Goal: Transaction & Acquisition: Purchase product/service

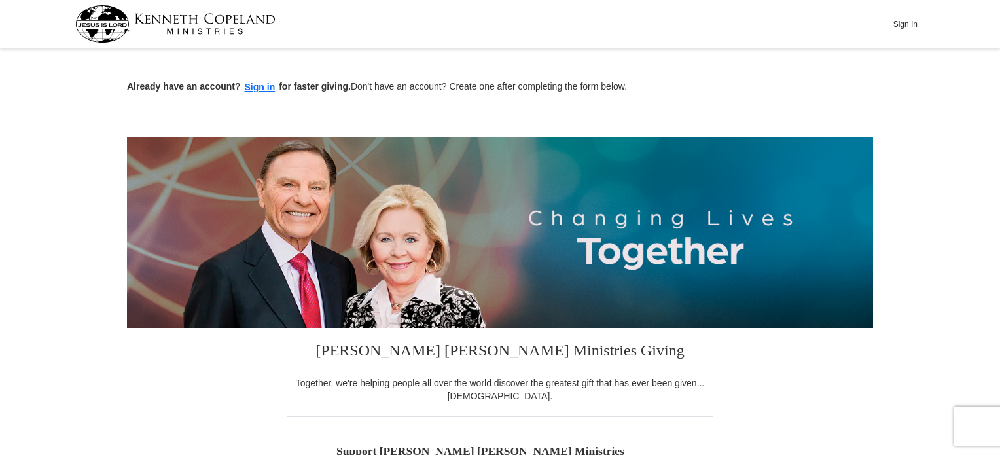
click at [226, 22] on img at bounding box center [175, 23] width 200 height 37
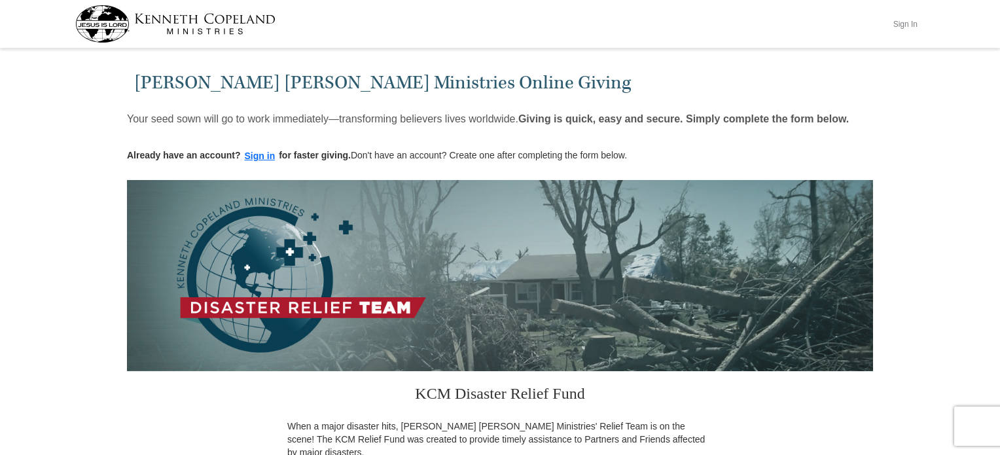
click at [914, 26] on button "Sign In" at bounding box center [905, 24] width 39 height 20
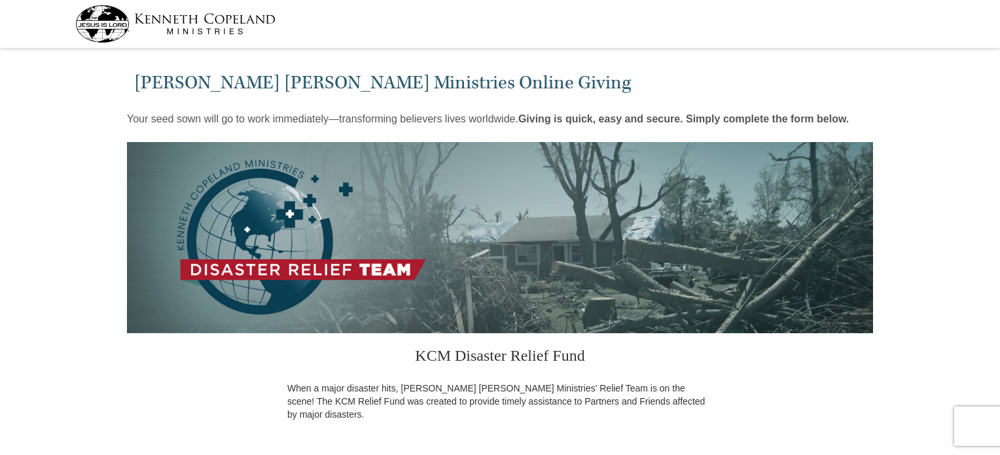
select select "CO"
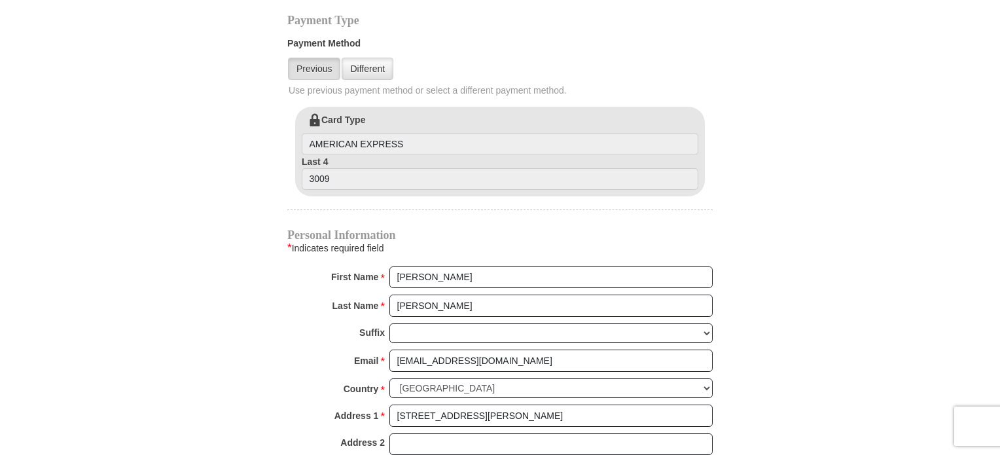
scroll to position [458, 0]
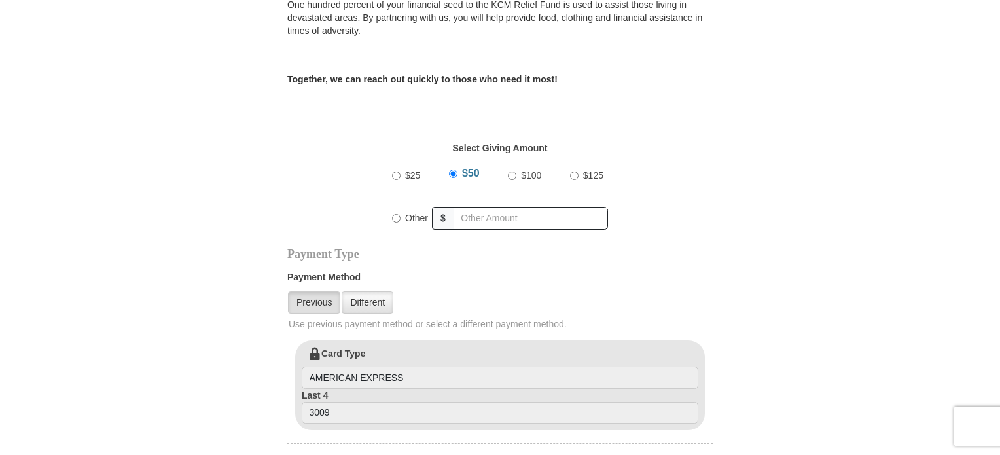
click at [511, 171] on input "$100" at bounding box center [512, 175] width 9 height 9
radio input "true"
click at [397, 214] on input "Other" at bounding box center [396, 218] width 9 height 9
radio input "true"
click at [503, 207] on input "text" at bounding box center [533, 218] width 150 height 23
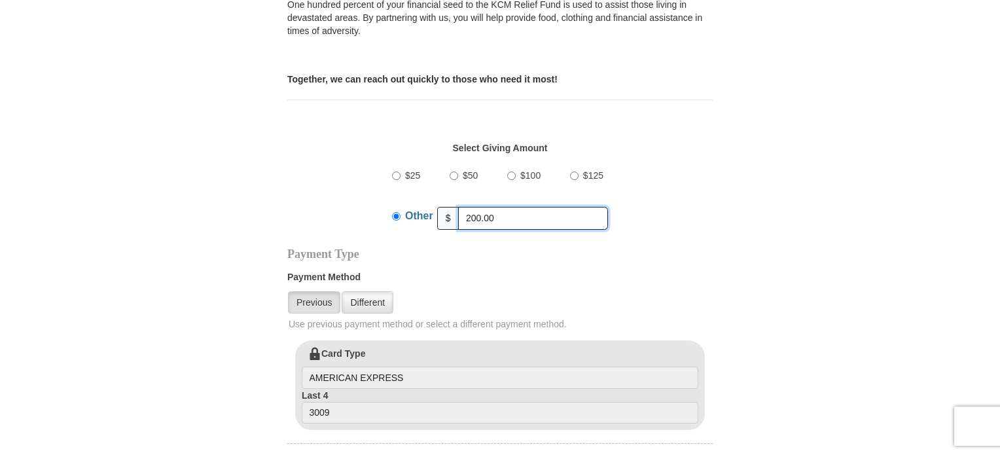
type input "200.00"
click at [668, 202] on div "$25 $50 $100 $125 Other $" at bounding box center [501, 201] width 412 height 85
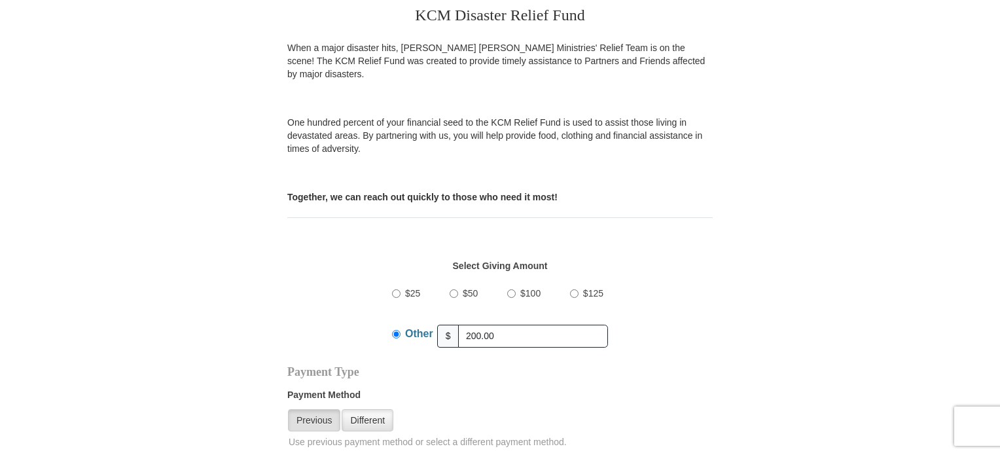
scroll to position [333, 0]
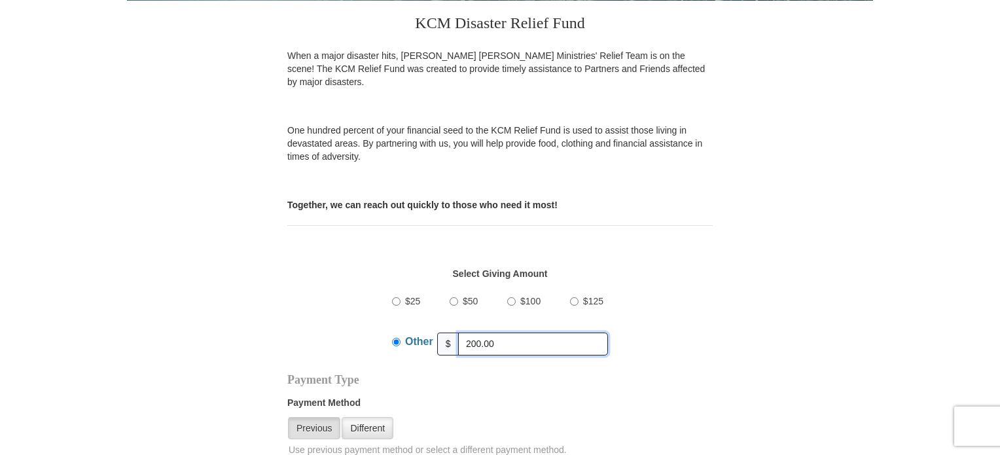
drag, startPoint x: 511, startPoint y: 324, endPoint x: 451, endPoint y: 338, distance: 61.9
click at [453, 342] on div "Other $ 200.00" at bounding box center [500, 343] width 216 height 33
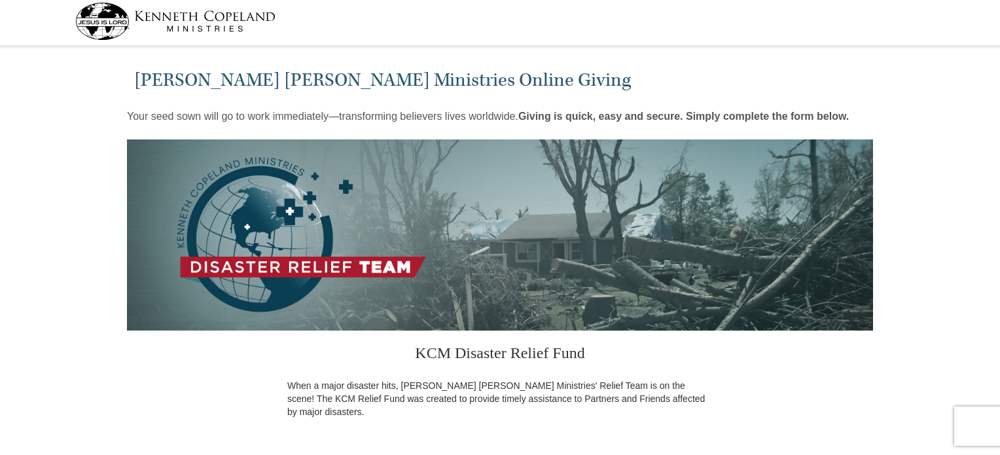
scroll to position [0, 0]
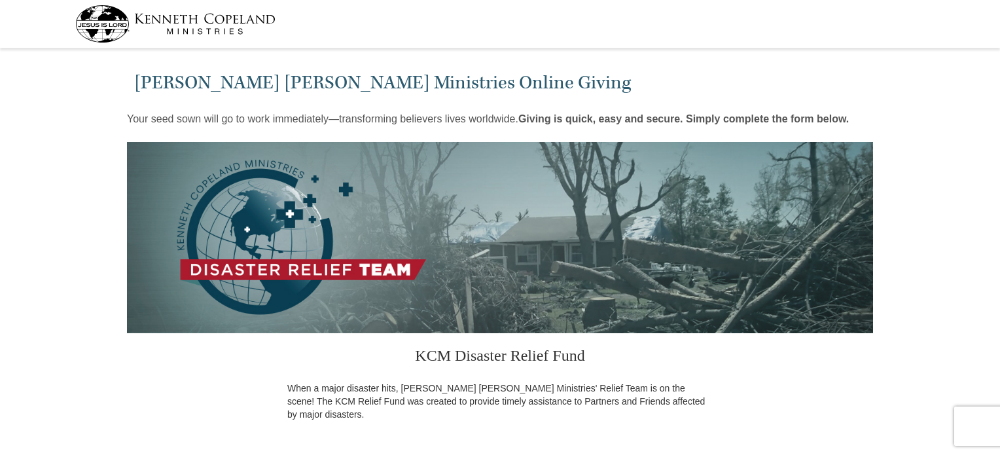
click at [195, 30] on img at bounding box center [175, 23] width 200 height 37
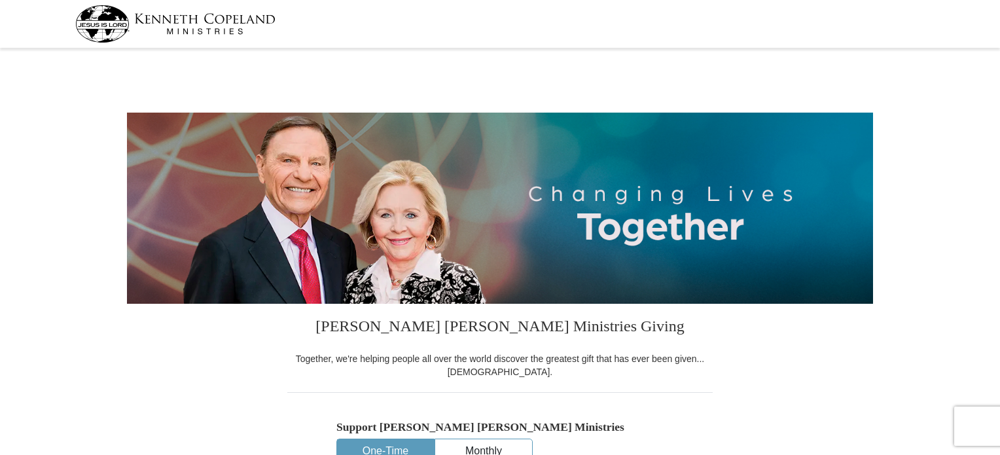
select select "CO"
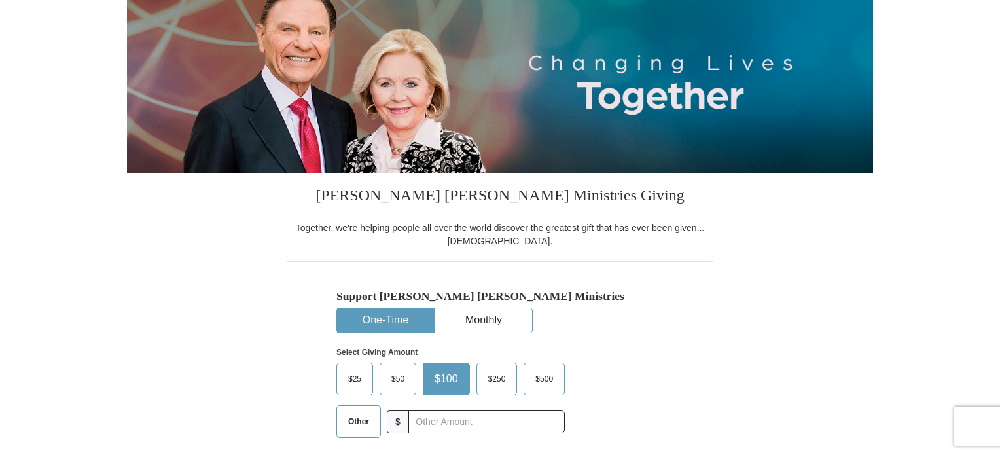
scroll to position [309, 0]
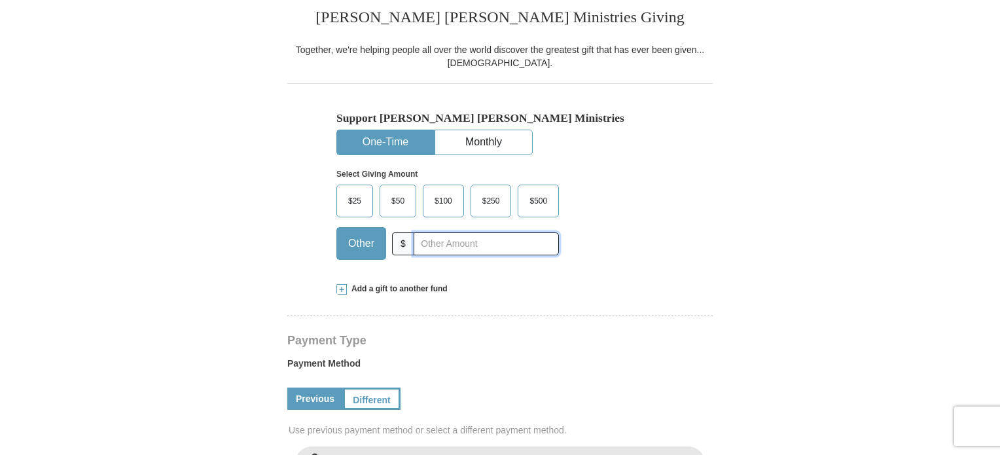
click at [423, 245] on input "text" at bounding box center [486, 243] width 145 height 23
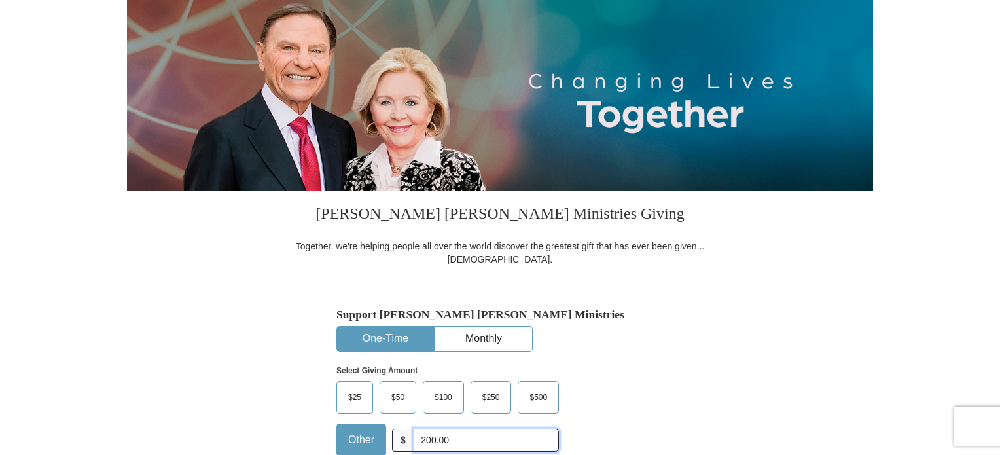
scroll to position [178, 0]
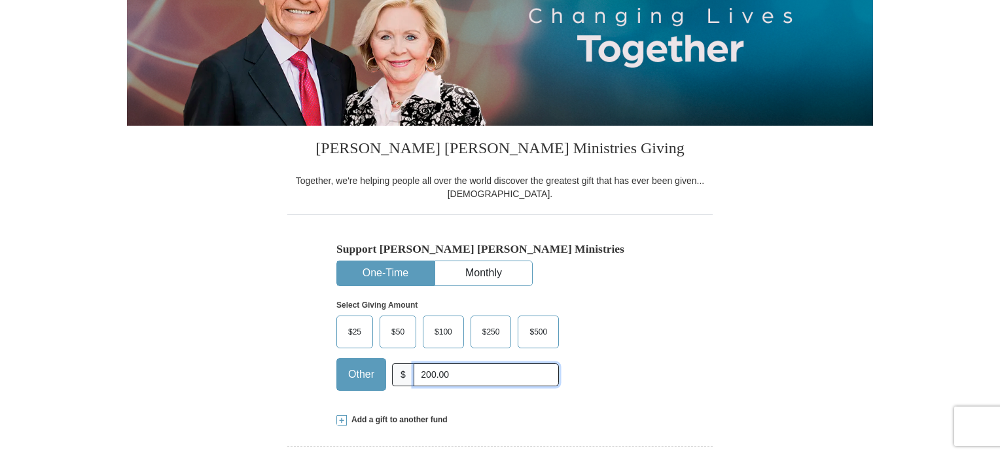
type input "200.00"
click at [375, 308] on strong "Select Giving Amount" at bounding box center [376, 304] width 81 height 9
click at [358, 376] on span "Other" at bounding box center [361, 375] width 39 height 20
click at [0, 0] on input "Other" at bounding box center [0, 0] width 0 height 0
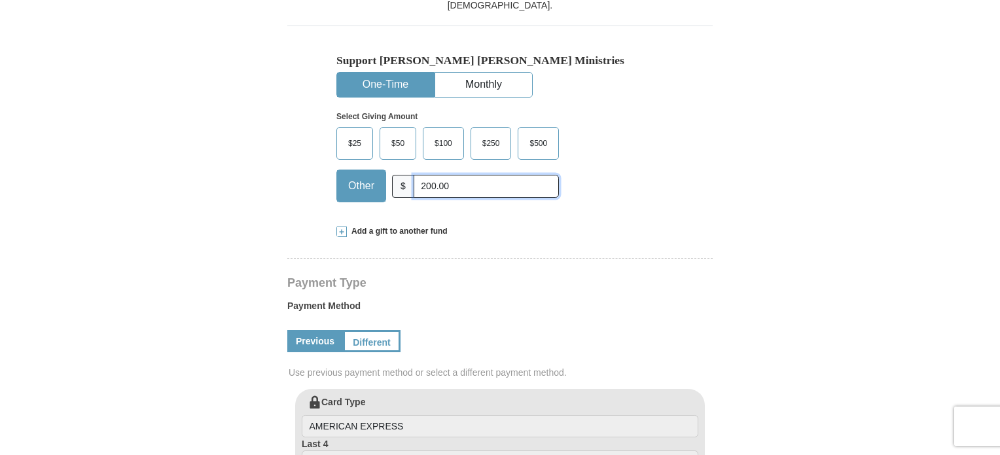
scroll to position [374, 0]
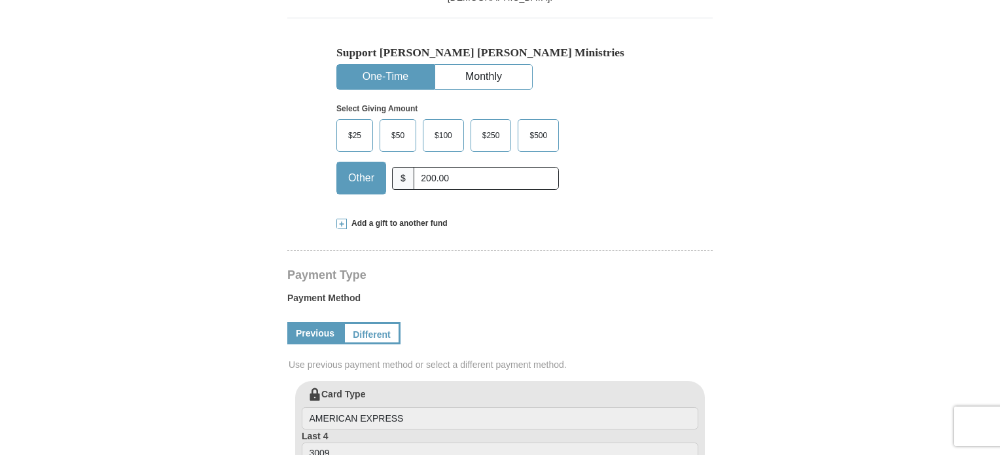
click at [343, 223] on span at bounding box center [341, 224] width 10 height 10
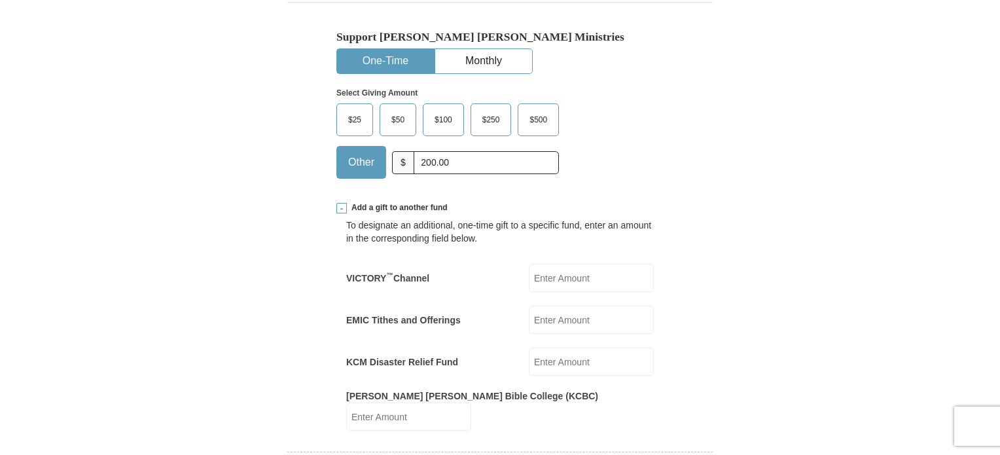
scroll to position [440, 0]
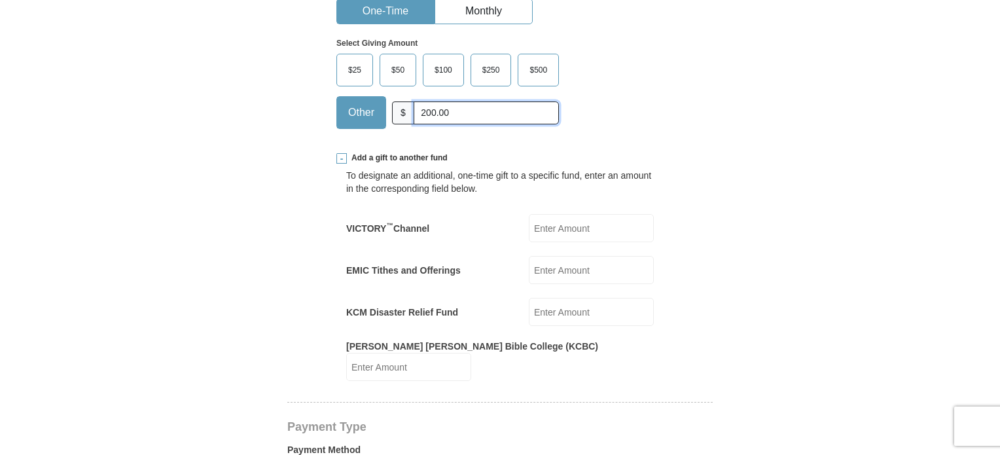
drag, startPoint x: 460, startPoint y: 117, endPoint x: 407, endPoint y: 120, distance: 53.2
click at [403, 118] on div "Other $ 200.00" at bounding box center [447, 112] width 223 height 33
click at [552, 269] on input "EMIC Tithes and Offerings" at bounding box center [591, 270] width 125 height 28
type input "200.00"
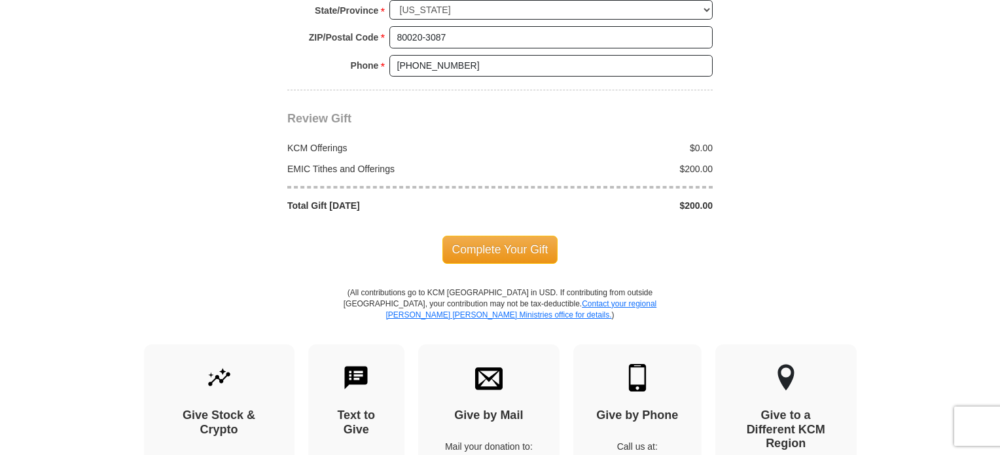
scroll to position [1487, 0]
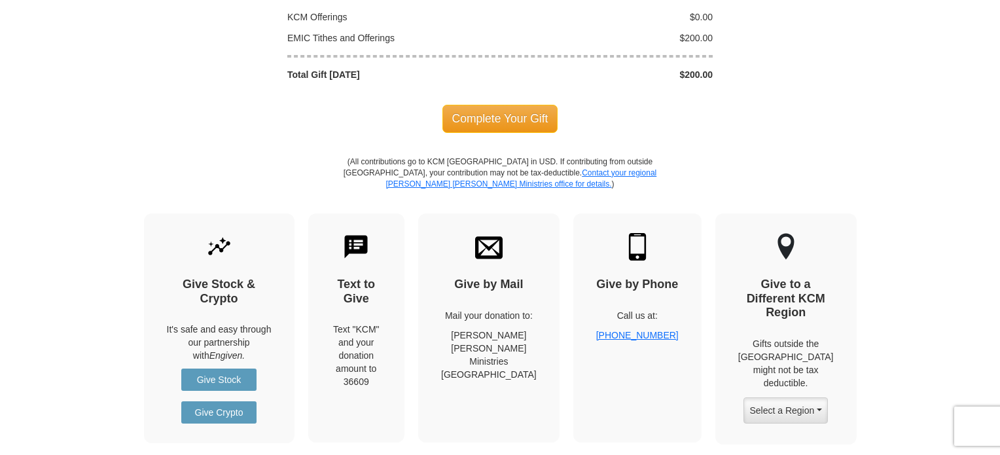
click at [511, 105] on span "Complete Your Gift" at bounding box center [500, 118] width 116 height 27
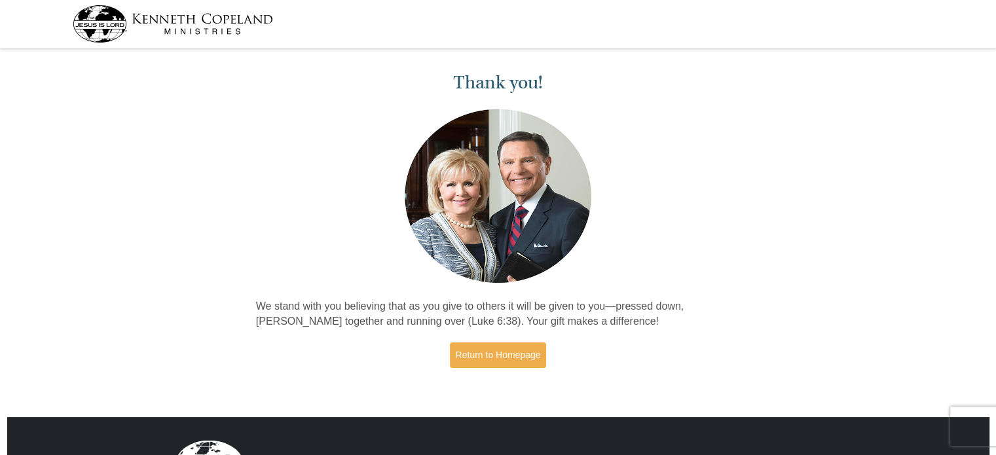
click at [233, 28] on img at bounding box center [173, 23] width 200 height 37
